Goal: Task Accomplishment & Management: Manage account settings

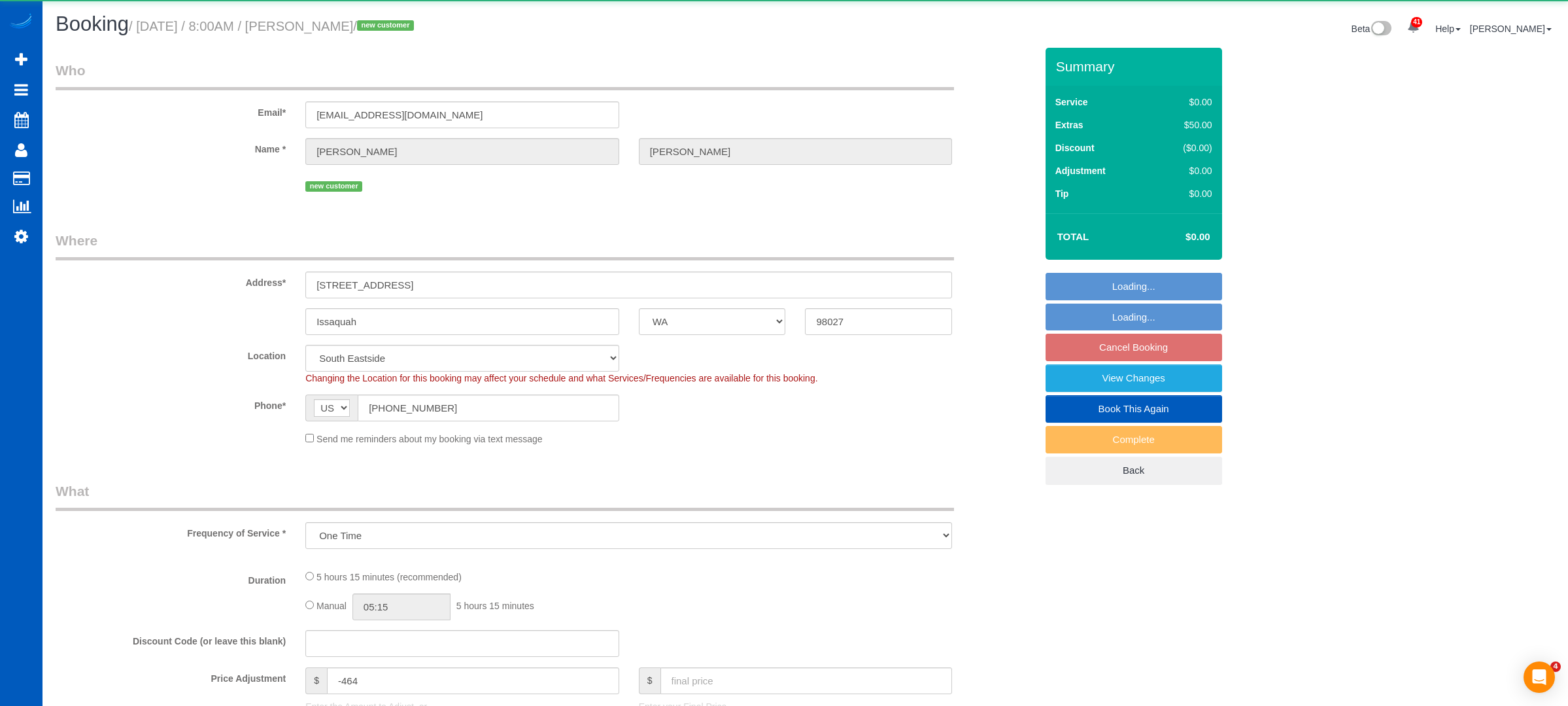
select select "WA"
select select "object:993"
select select "string:fspay-ba84734e-9ccc-4a79-a8f8-717a6ac7de13"
select select "199"
select select "1001"
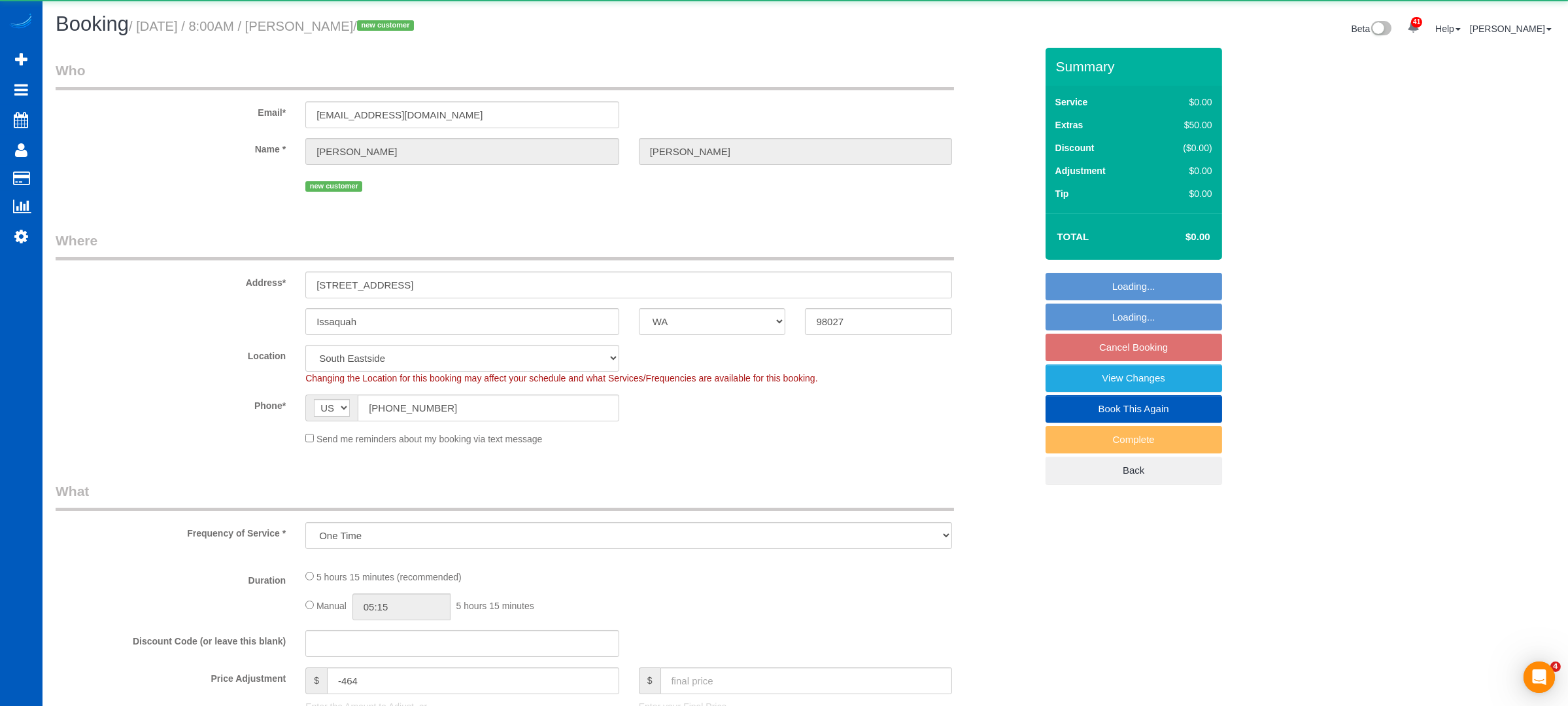
select select "3"
select select "2"
select select "spot1"
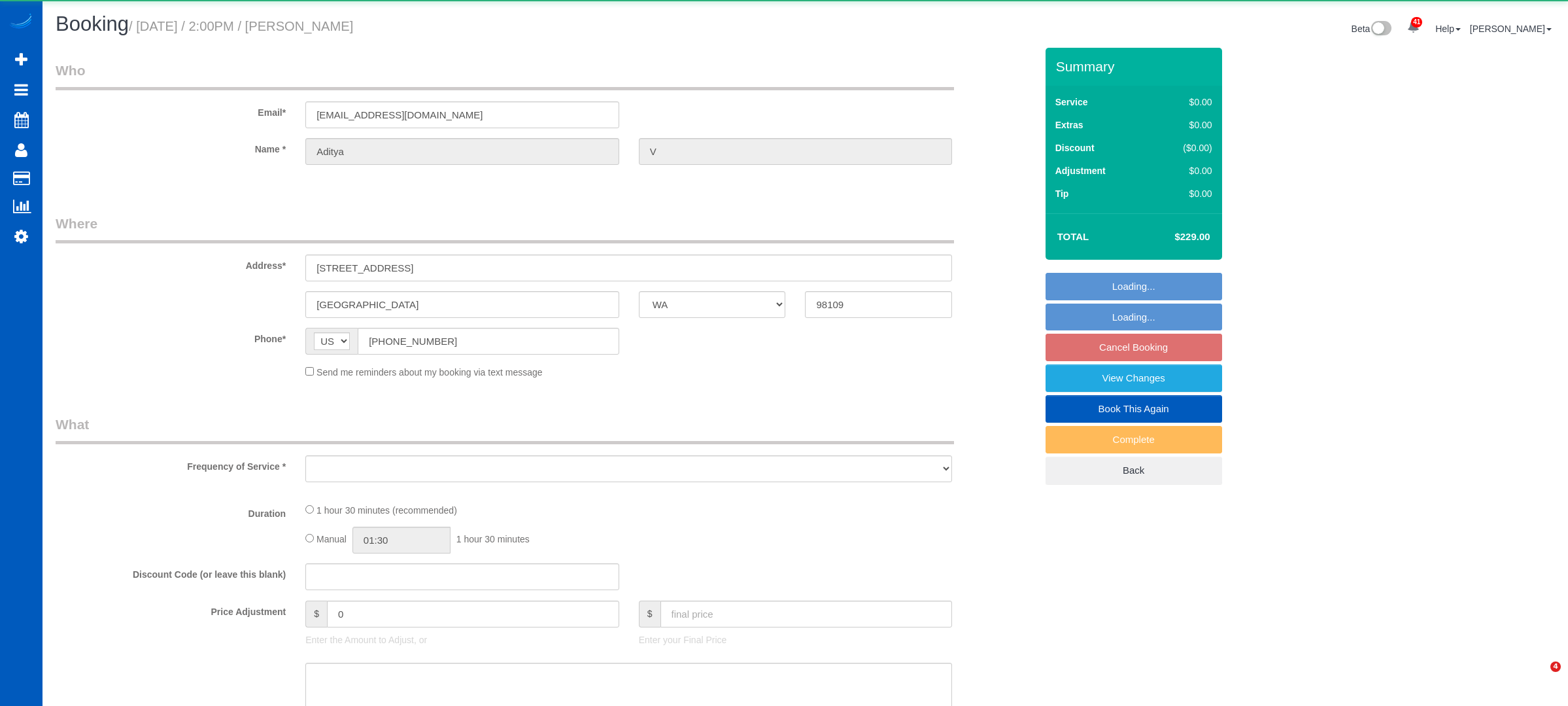
select select "WA"
select select "object:1040"
select select "string:fspay-229ceda0-3bdc-449e-a396-05ddd5be8c00"
select select "199"
select select "2"
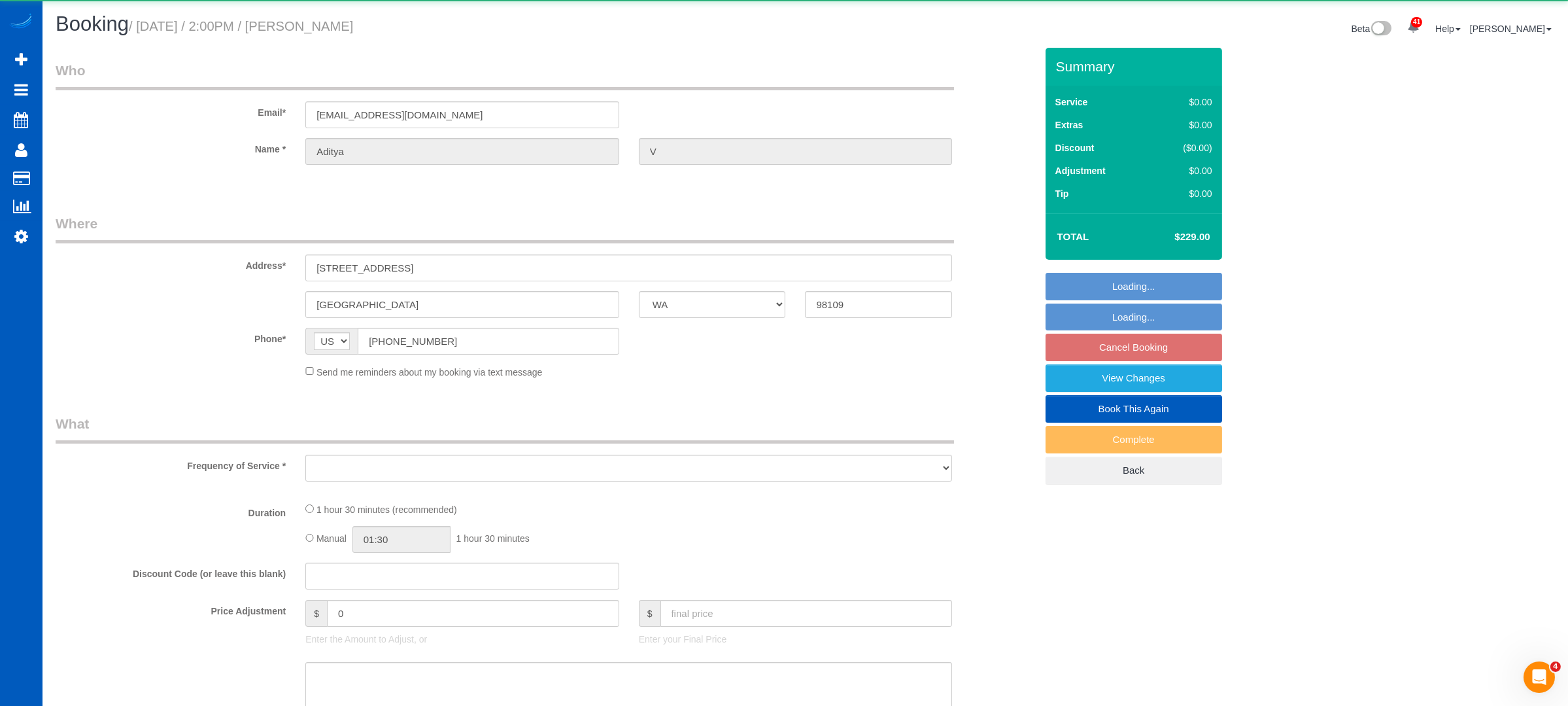
select select "2"
select select "number:8"
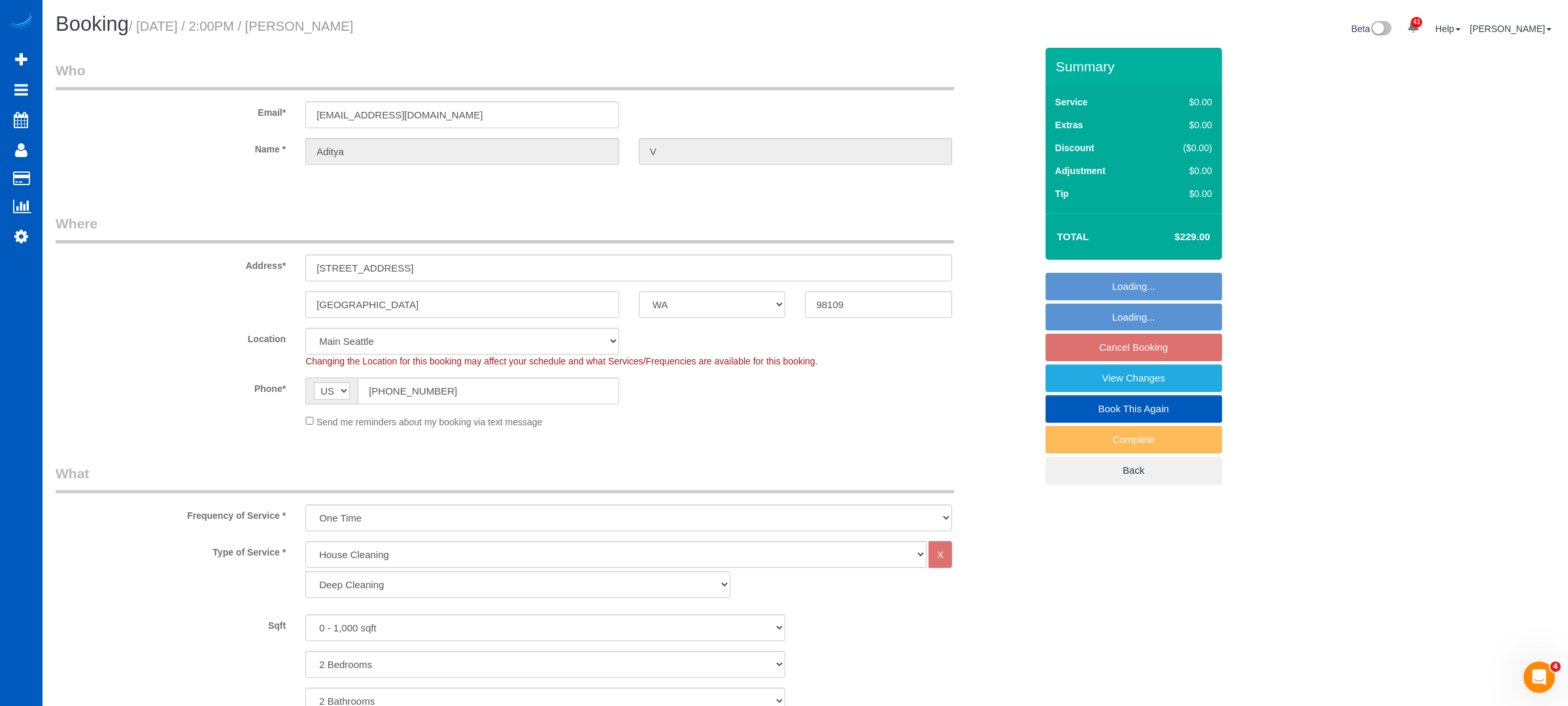
select select "object:1143"
select select "spot3"
select select "2"
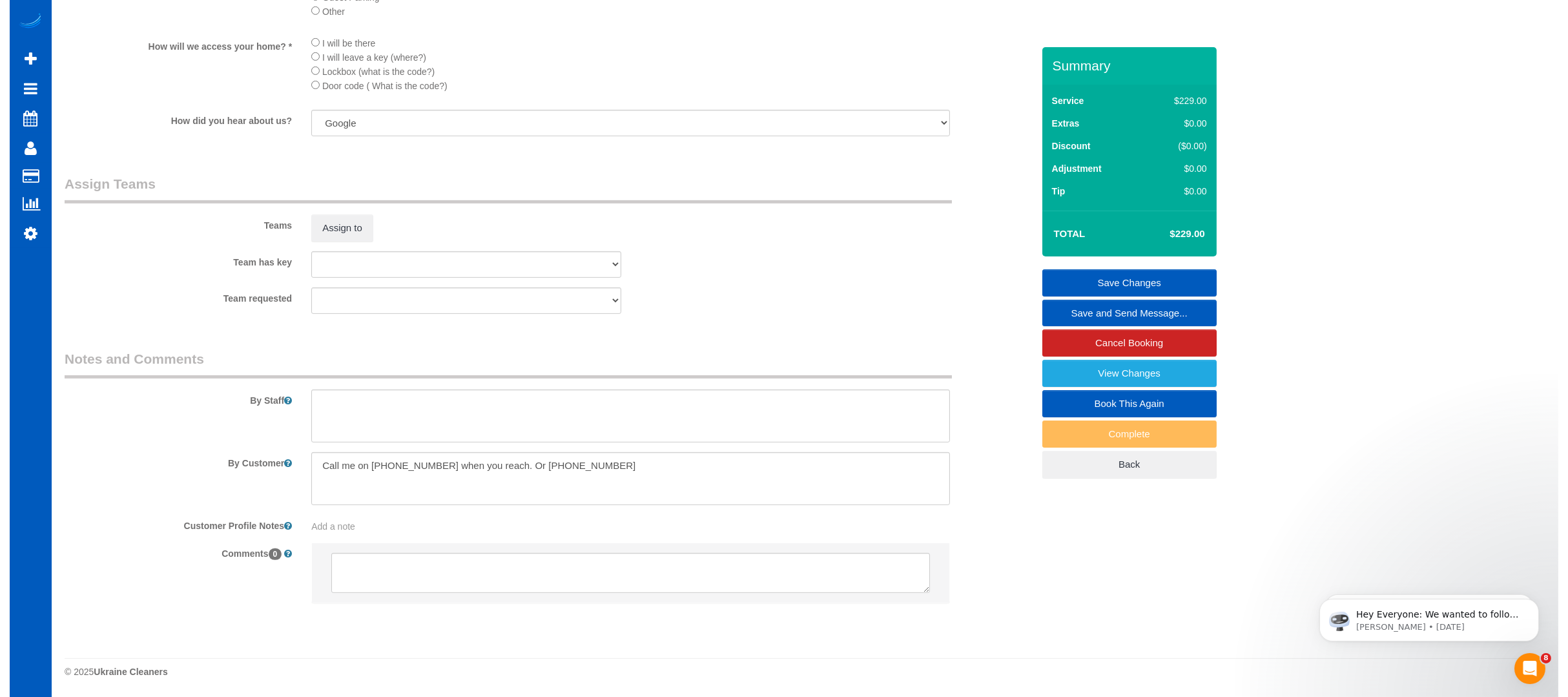
scroll to position [1531, 0]
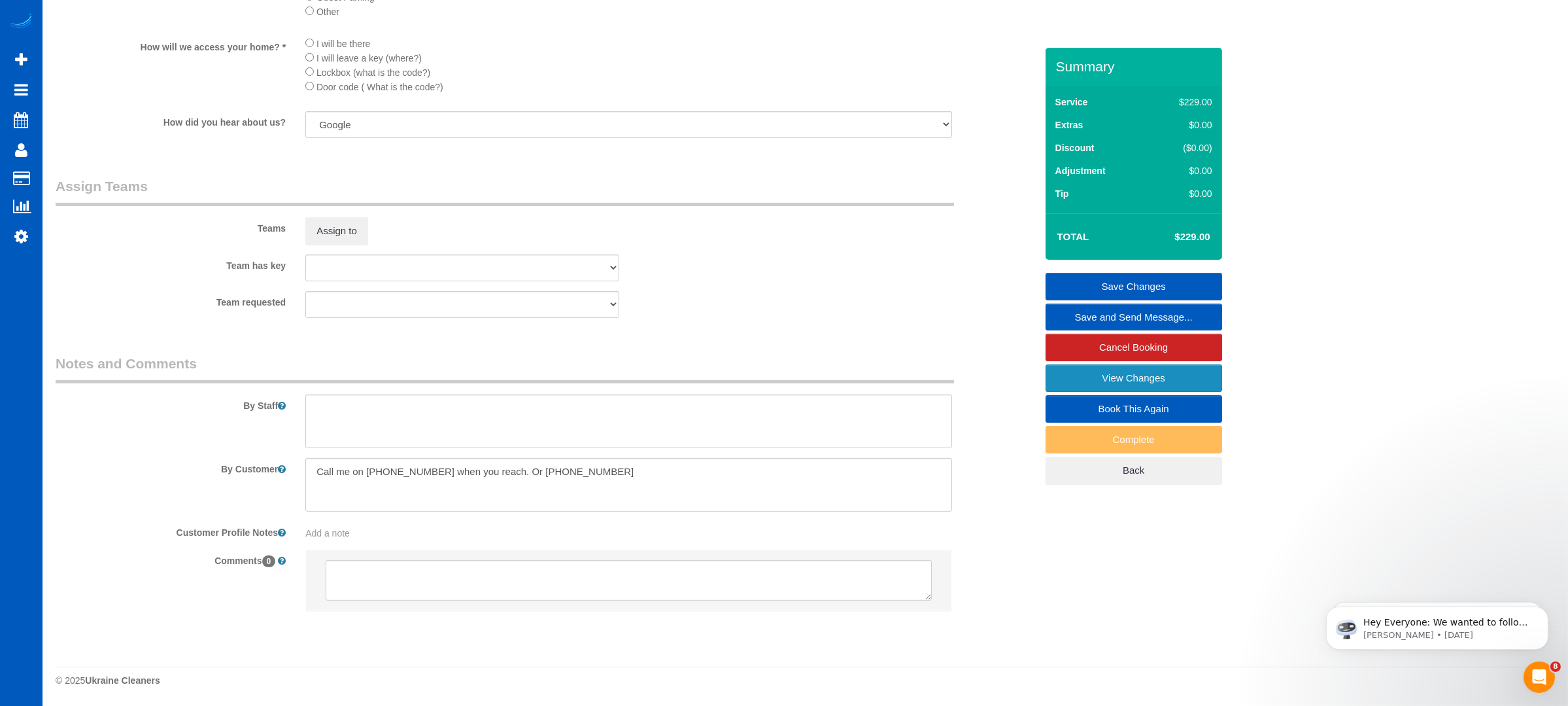
click at [1144, 368] on link "View Changes" at bounding box center [1133, 378] width 176 height 27
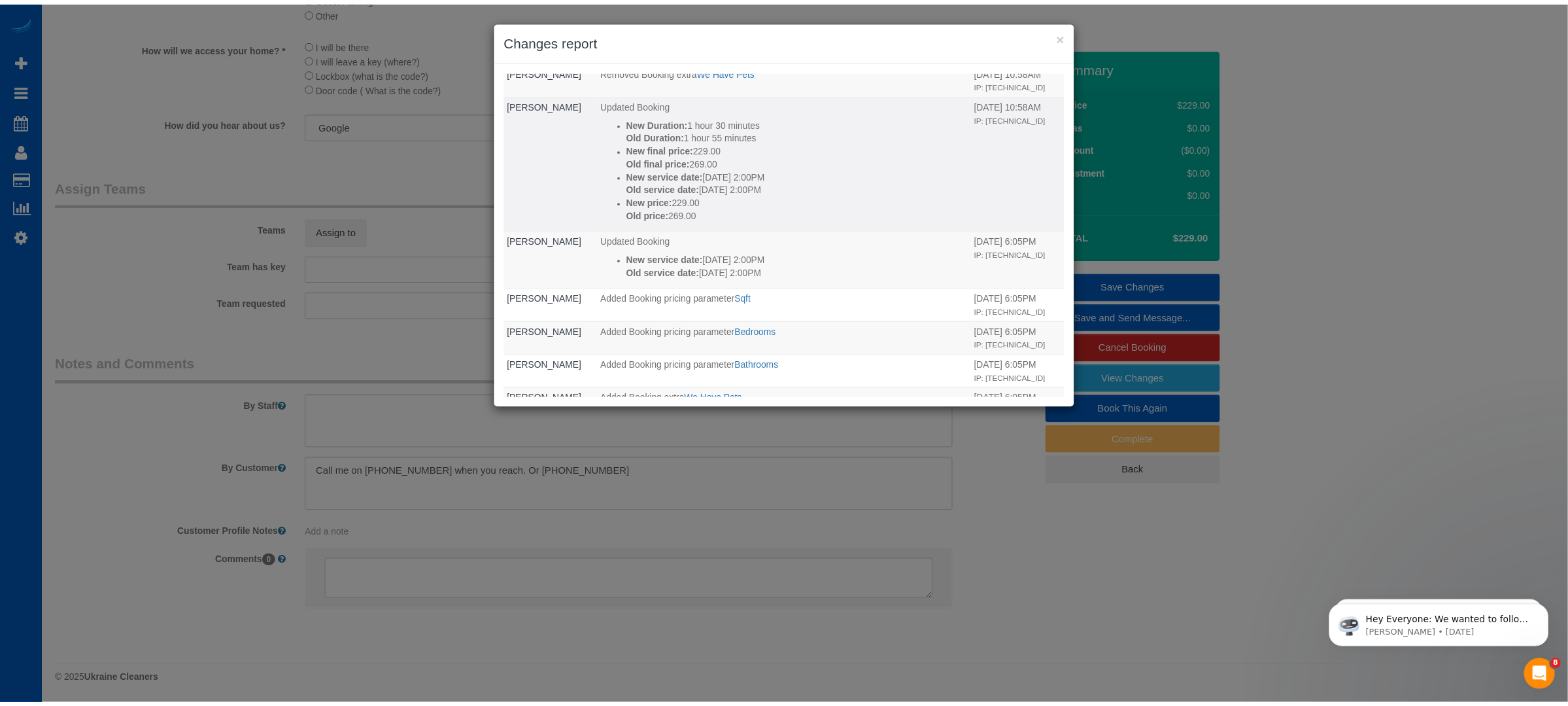
scroll to position [0, 0]
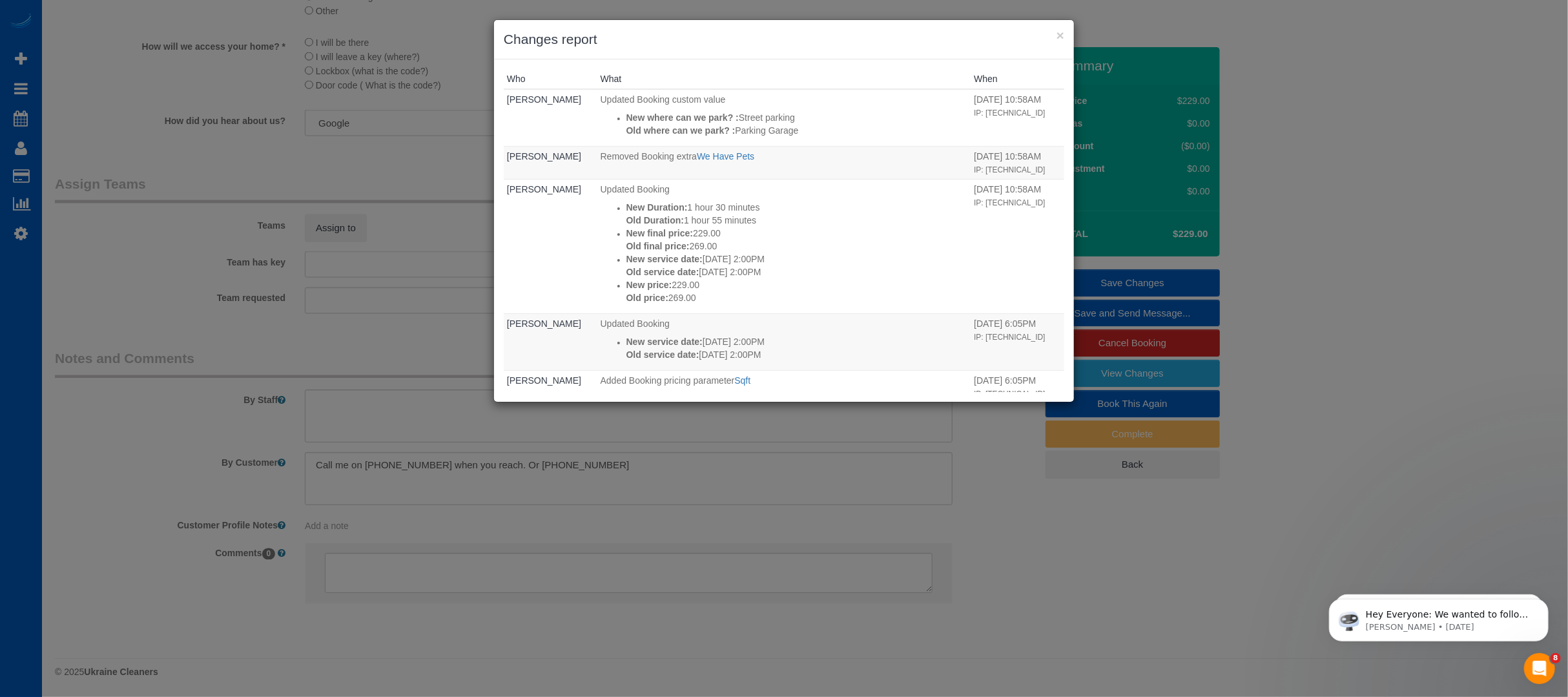
click at [947, 478] on div "× Changes report Who What When [PERSON_NAME] Updated Booking custom value New w…" at bounding box center [784, 348] width 1568 height 697
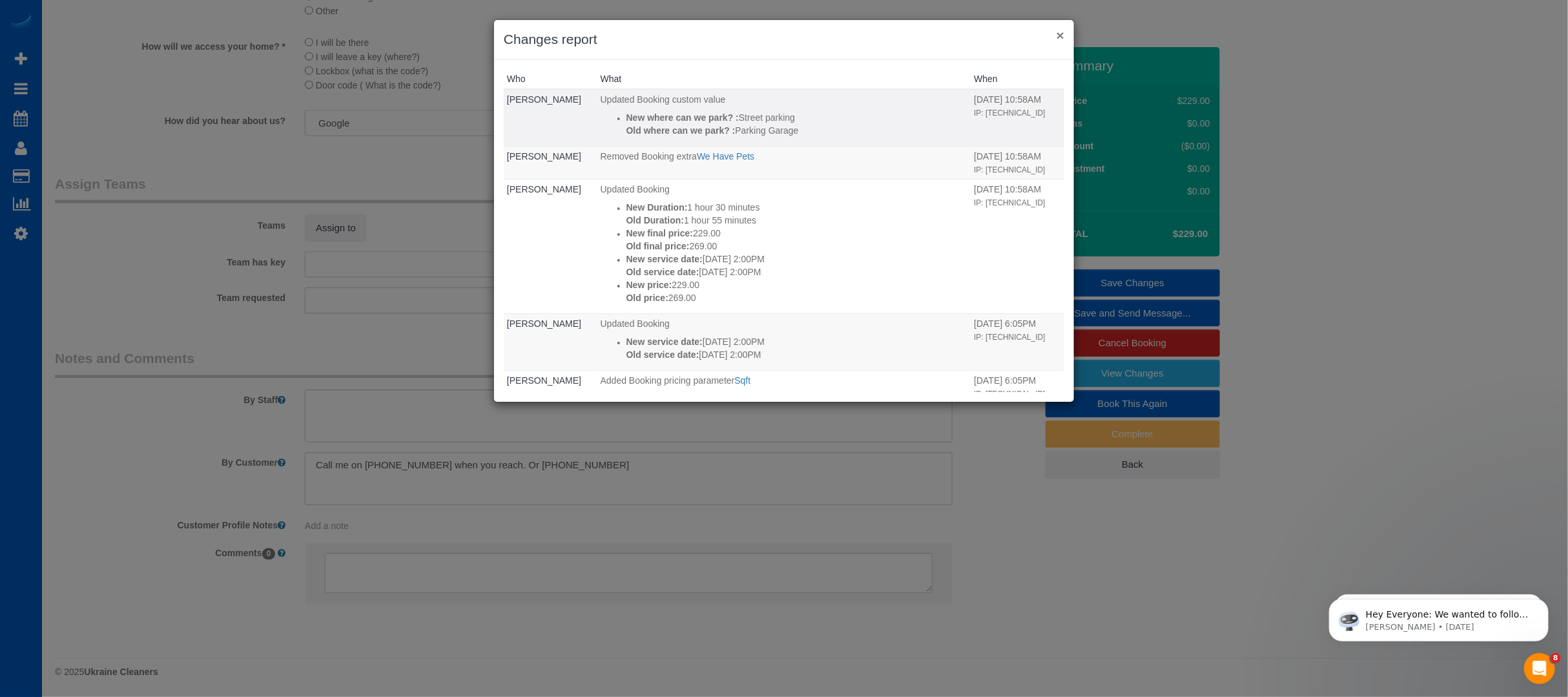
drag, startPoint x: 1056, startPoint y: 31, endPoint x: 1044, endPoint y: 41, distance: 15.6
click at [1056, 31] on button "×" at bounding box center [1060, 35] width 8 height 13
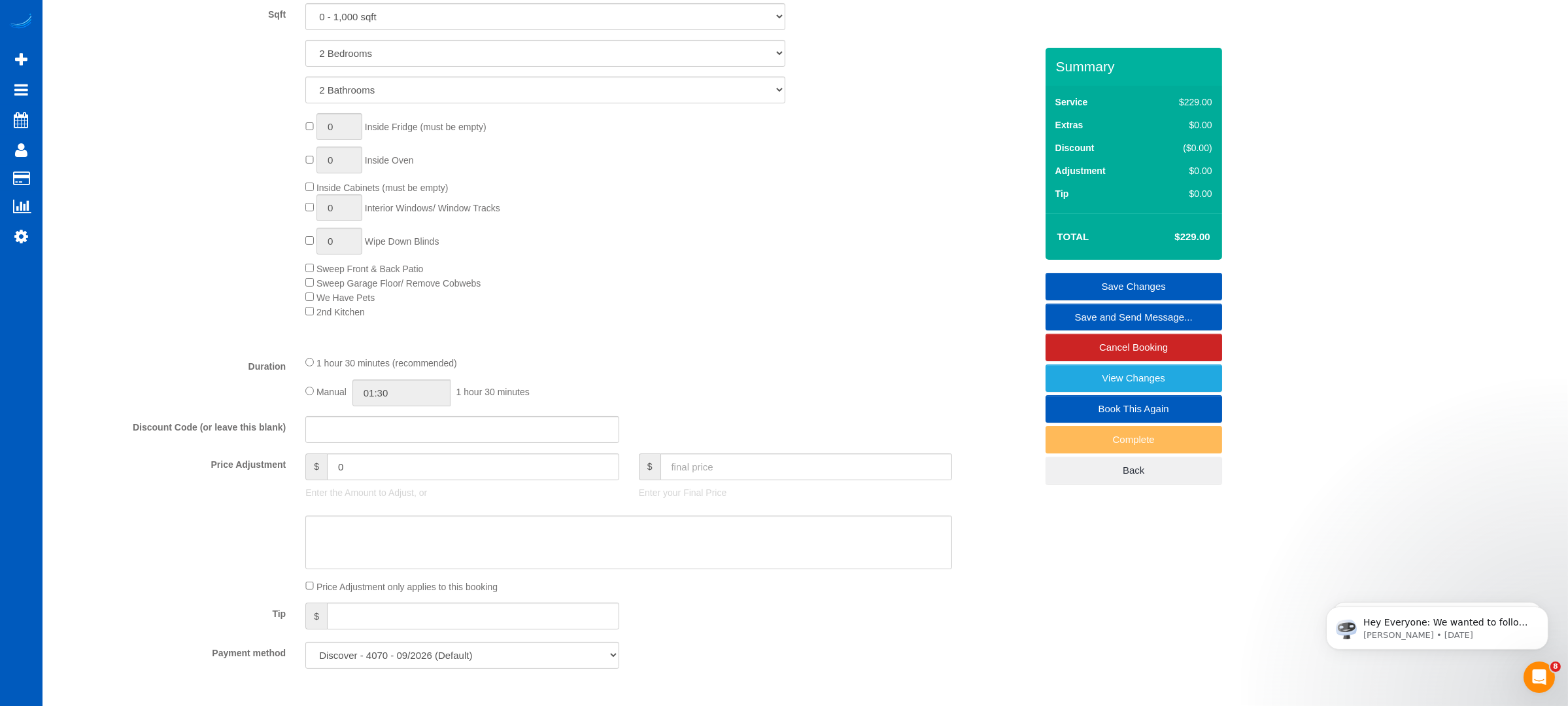
scroll to position [610, 0]
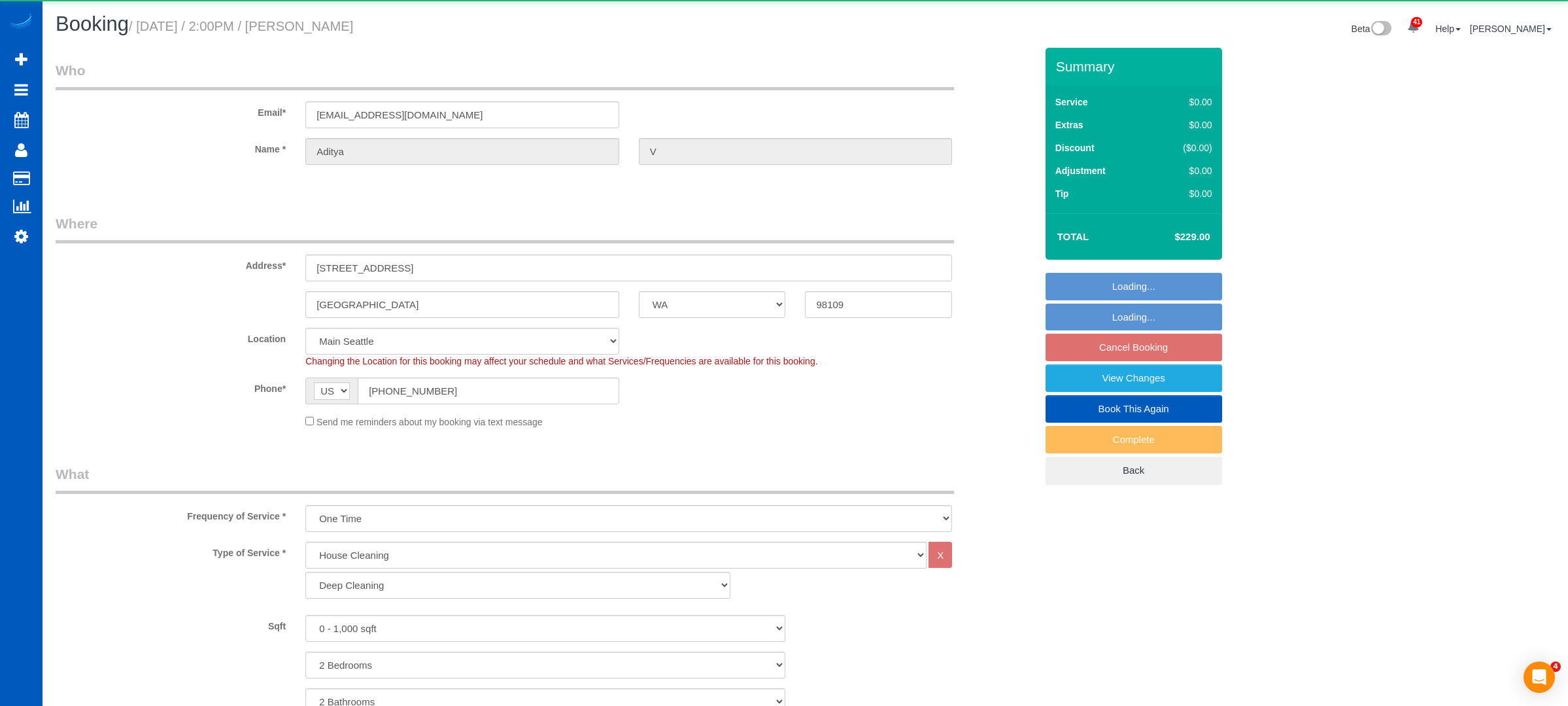
select select "WA"
select select "199"
select select "2"
select select "string:fspay-229ceda0-3bdc-449e-a396-05ddd5be8c00"
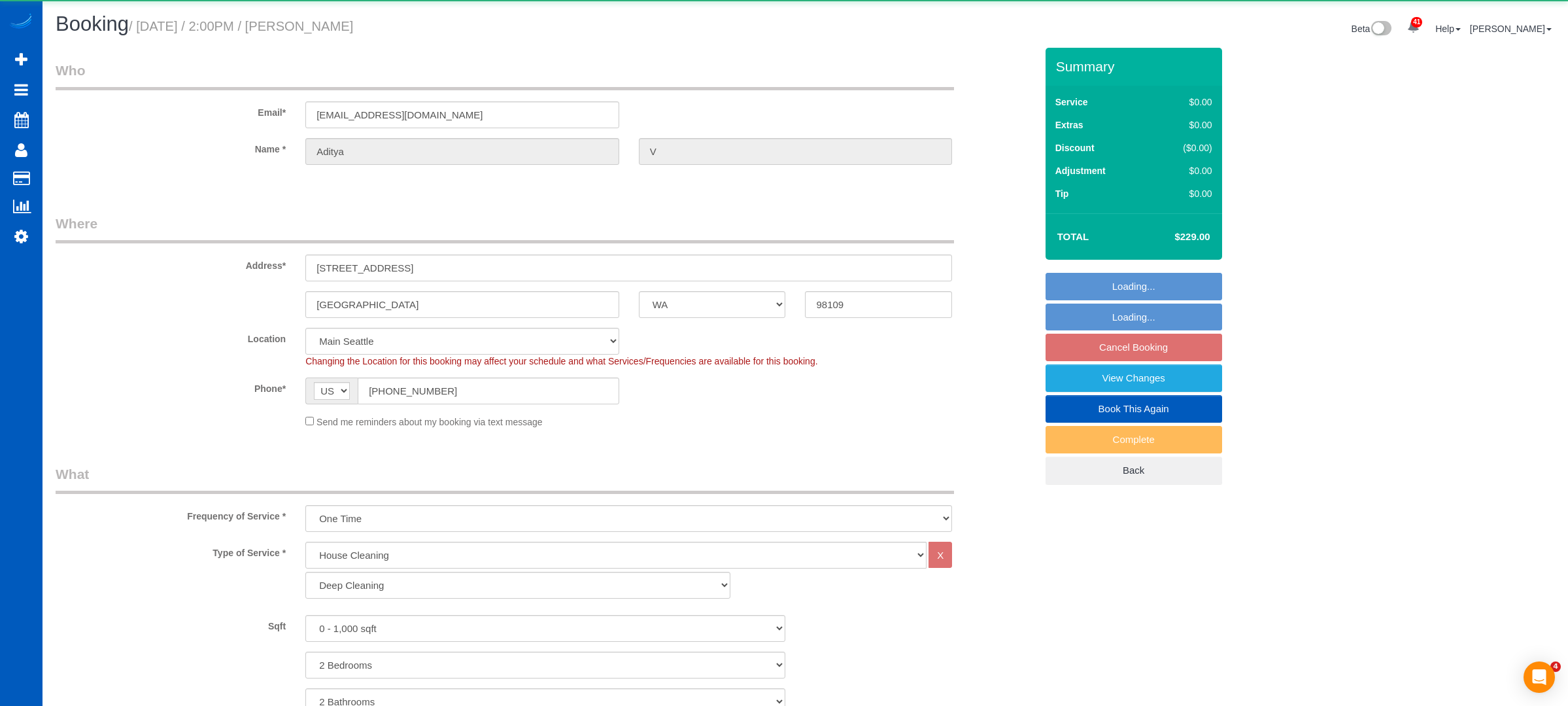
select select "number:8"
select select "spot3"
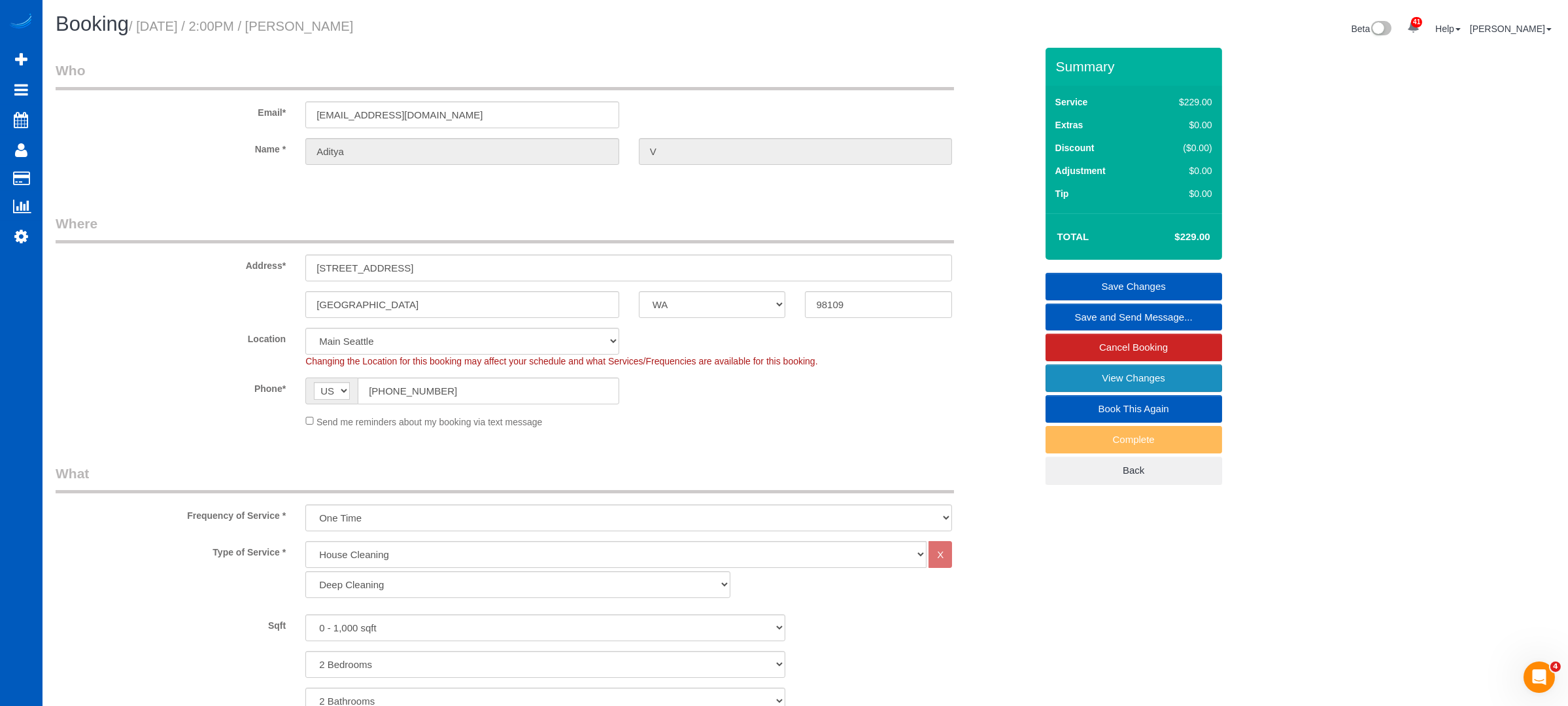
click at [1106, 385] on link "View Changes" at bounding box center [1133, 378] width 176 height 27
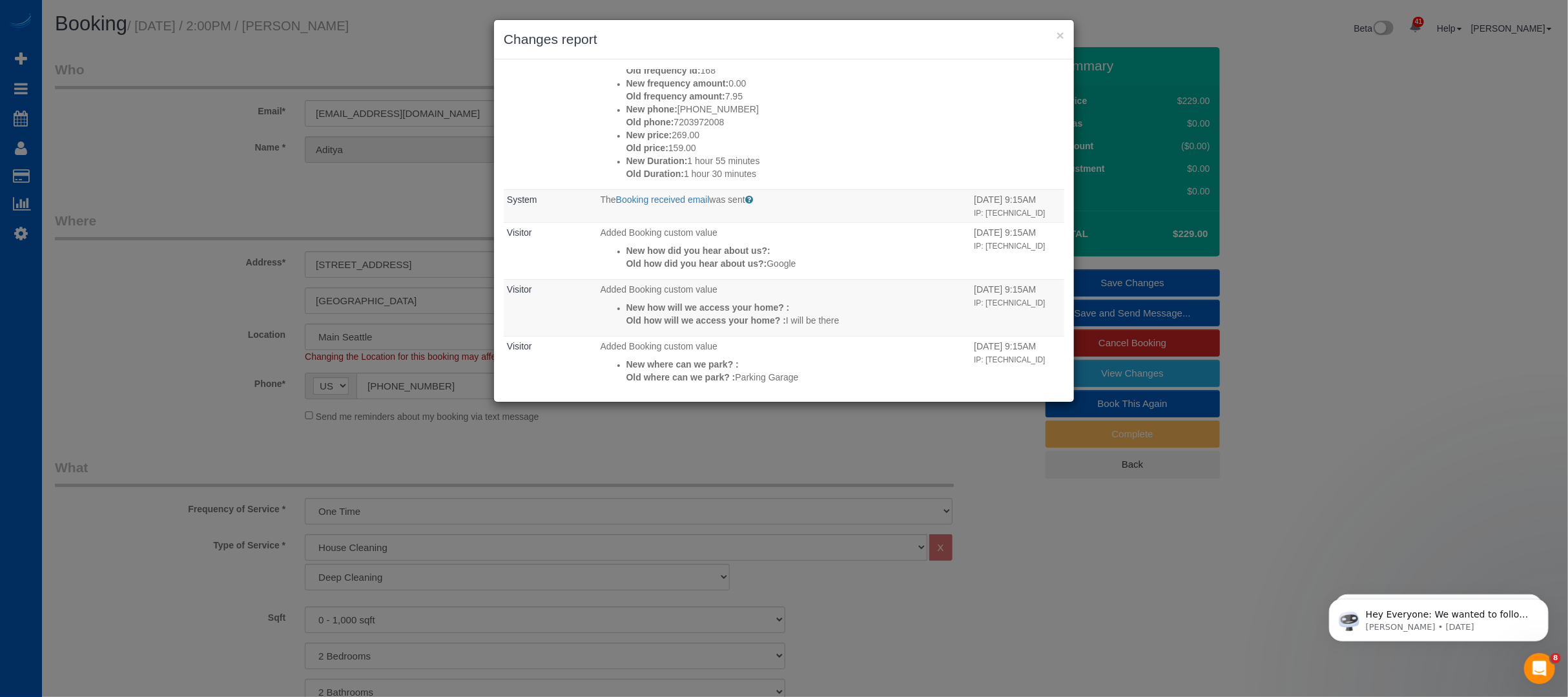
scroll to position [561, 0]
click at [788, 476] on div "× Changes report Who What When [PERSON_NAME] Updated Booking custom value New w…" at bounding box center [784, 348] width 1568 height 697
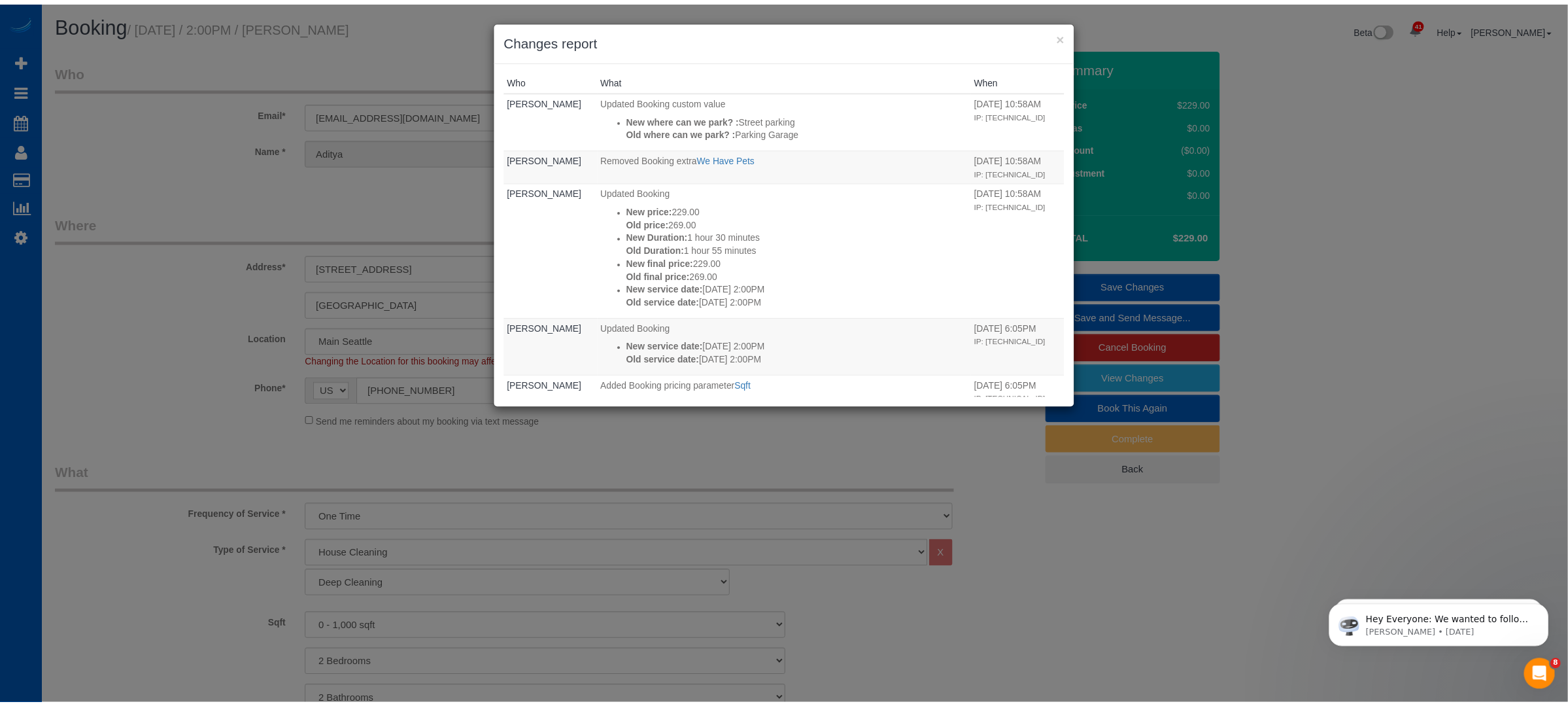
scroll to position [0, 0]
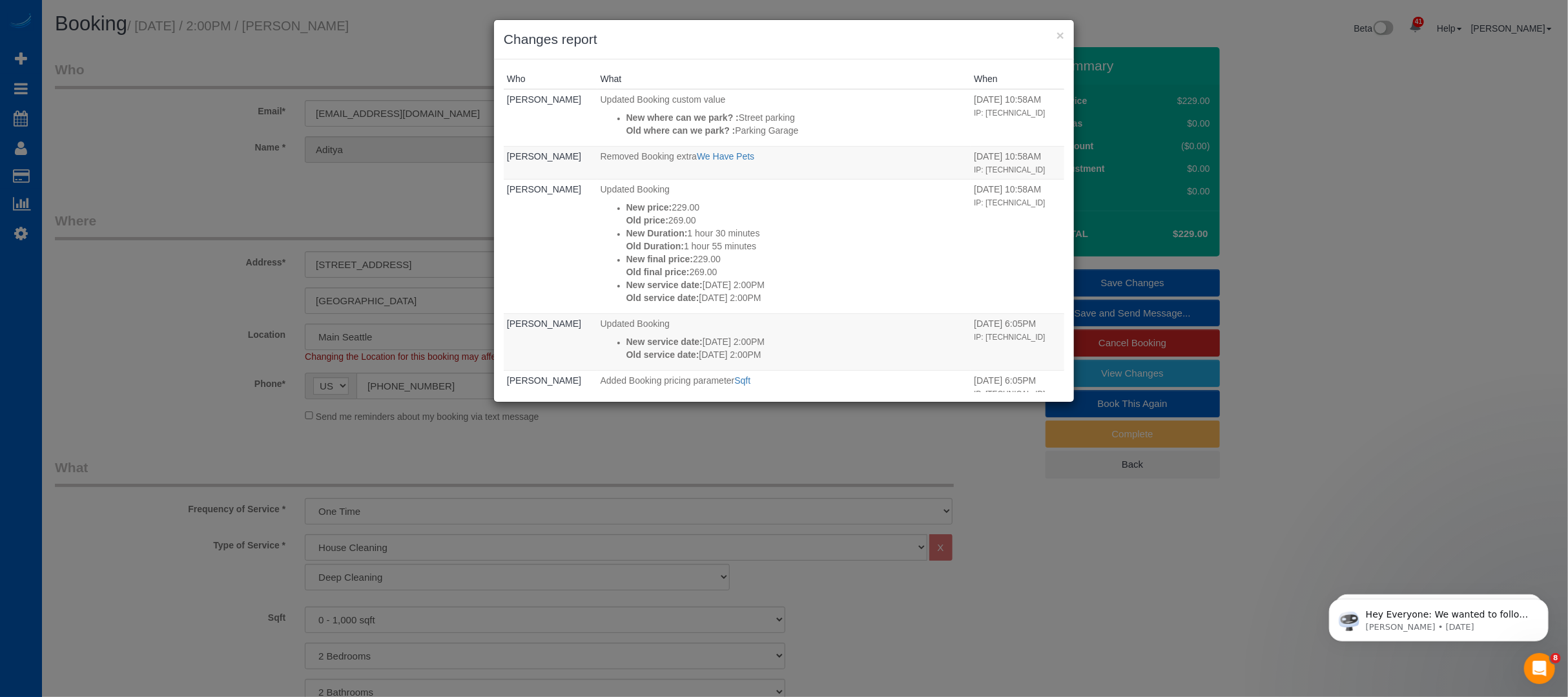
click at [217, 306] on div "× Changes report Who What When [PERSON_NAME] Updated Booking custom value New w…" at bounding box center [784, 348] width 1568 height 697
click at [1060, 33] on button "×" at bounding box center [1060, 35] width 8 height 13
